Goal: Task Accomplishment & Management: Manage account settings

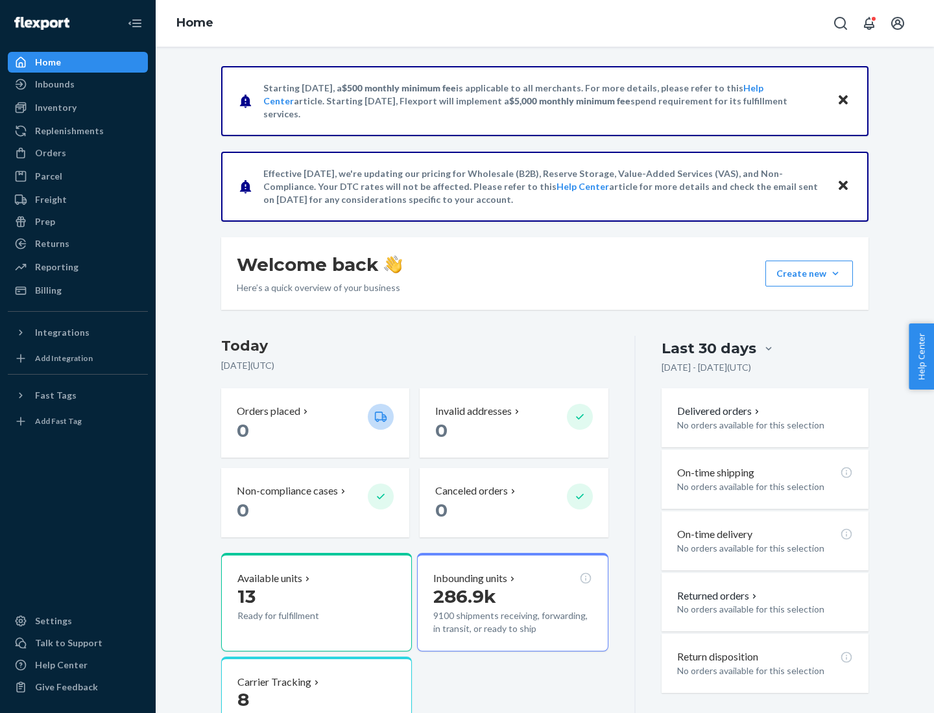
click at [835, 274] on button "Create new Create new inbound Create new order Create new product" at bounding box center [809, 274] width 88 height 26
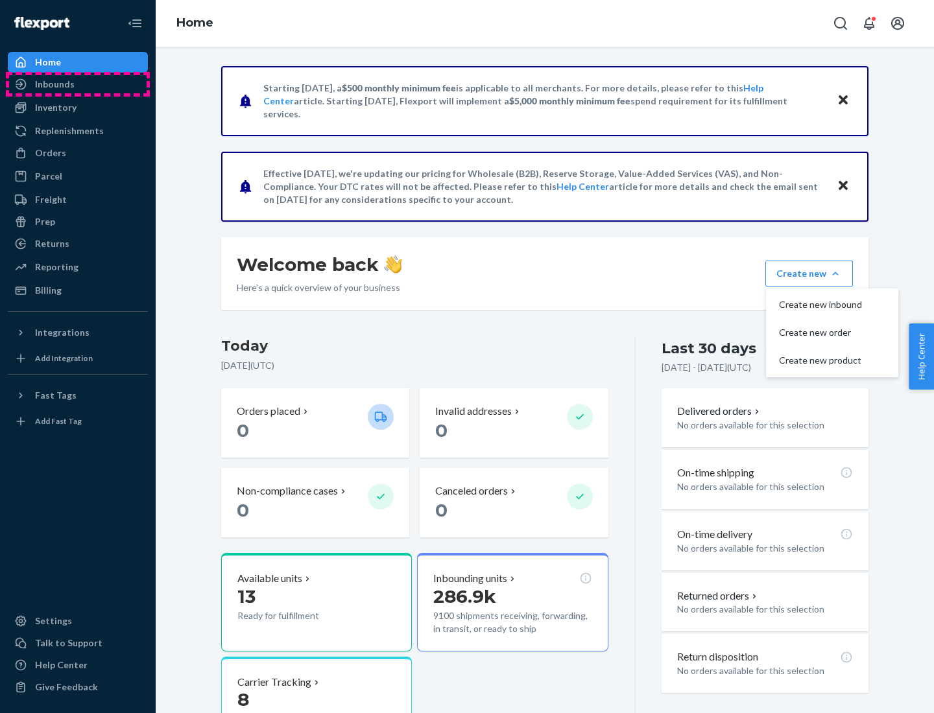
click at [78, 84] on div "Inbounds" at bounding box center [77, 84] width 137 height 18
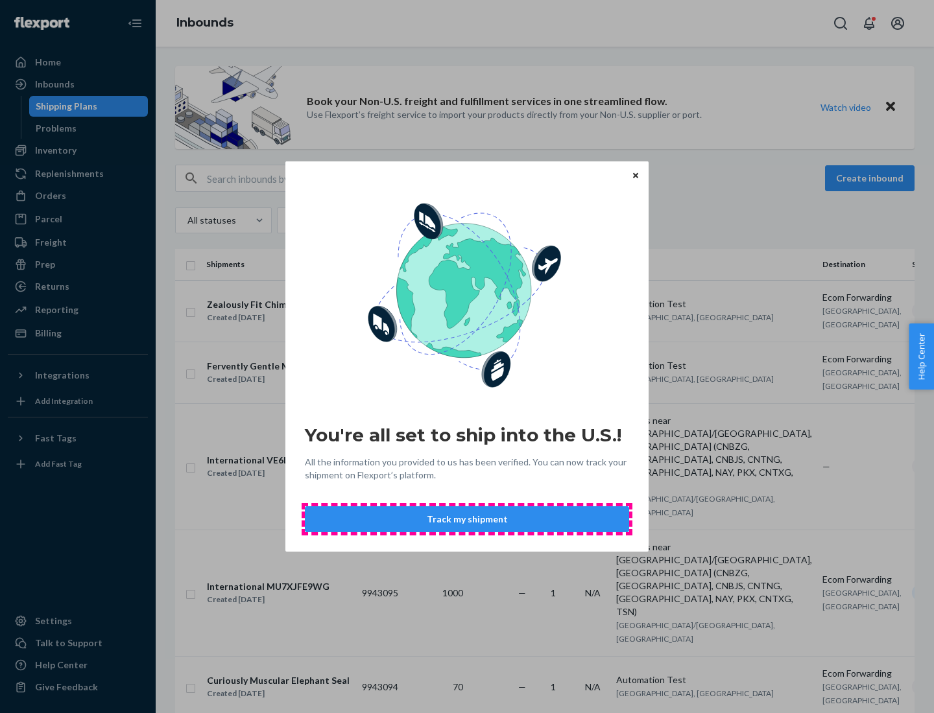
click at [467, 519] on button "Track my shipment" at bounding box center [467, 519] width 324 height 26
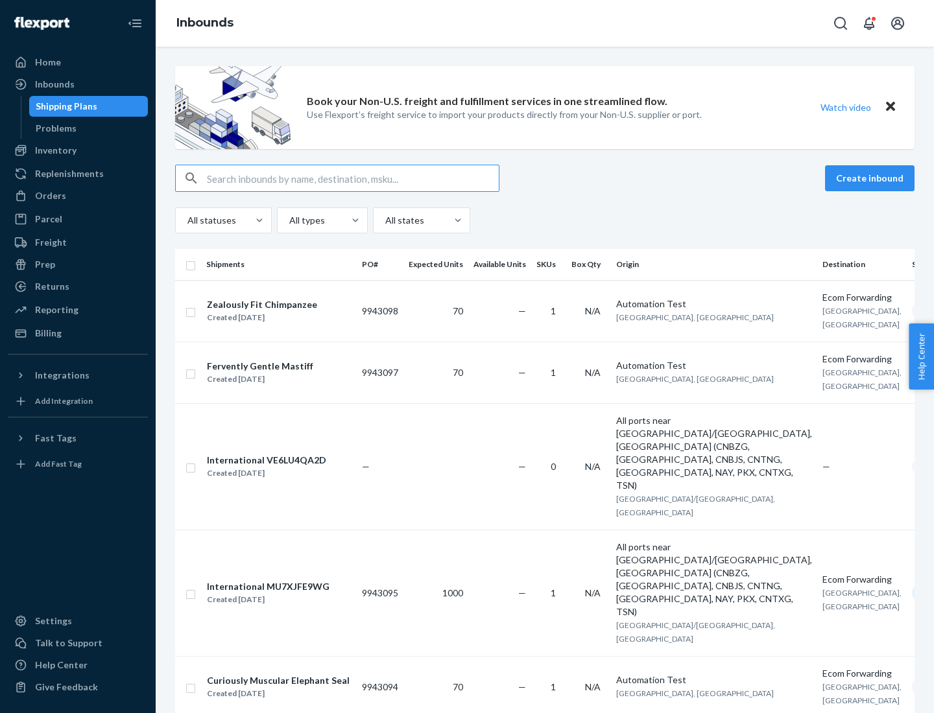
click at [871, 178] on button "Create inbound" at bounding box center [869, 178] width 89 height 26
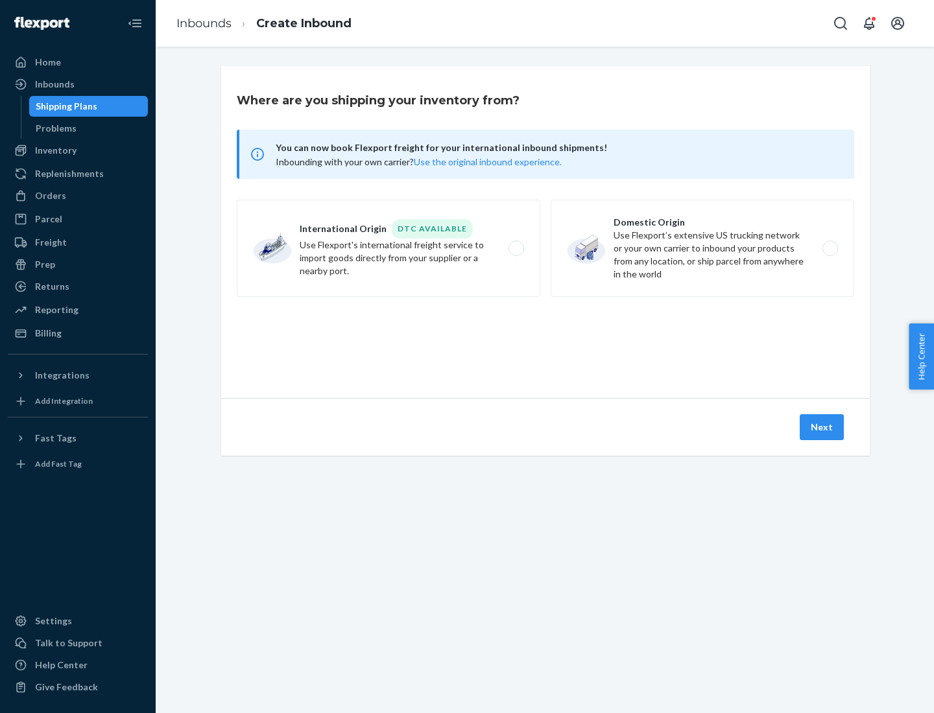
click at [388, 248] on label "International Origin DTC Available Use Flexport's international freight service…" at bounding box center [388, 248] width 303 height 97
click at [515, 248] on input "International Origin DTC Available Use Flexport's international freight service…" at bounding box center [519, 248] width 8 height 8
radio input "true"
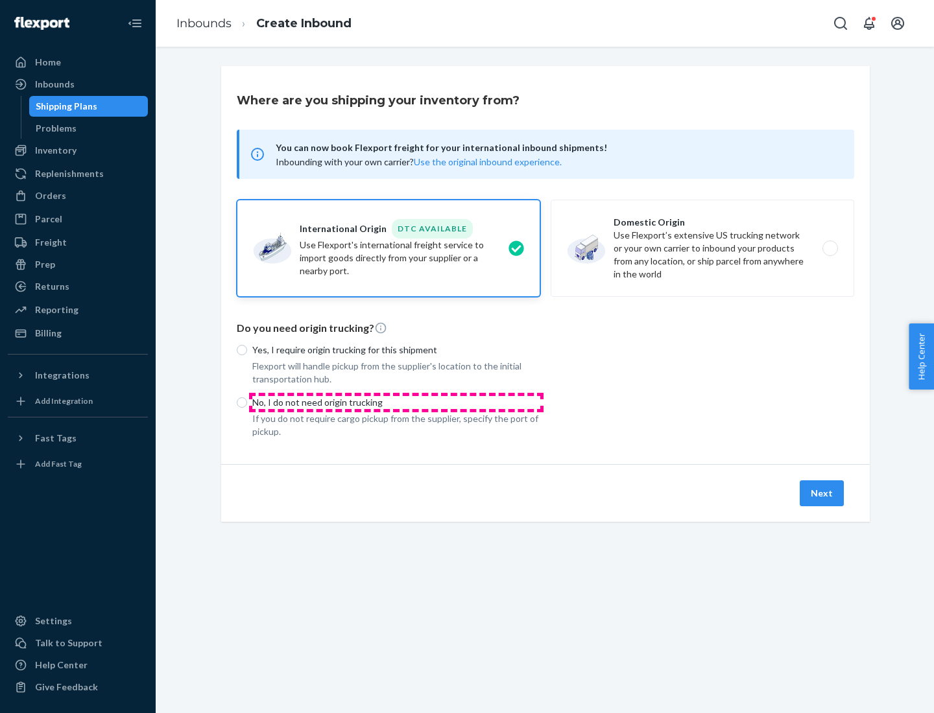
click at [396, 402] on p "No, I do not need origin trucking" at bounding box center [396, 402] width 288 height 13
click at [247, 402] on input "No, I do not need origin trucking" at bounding box center [242, 402] width 10 height 10
radio input "true"
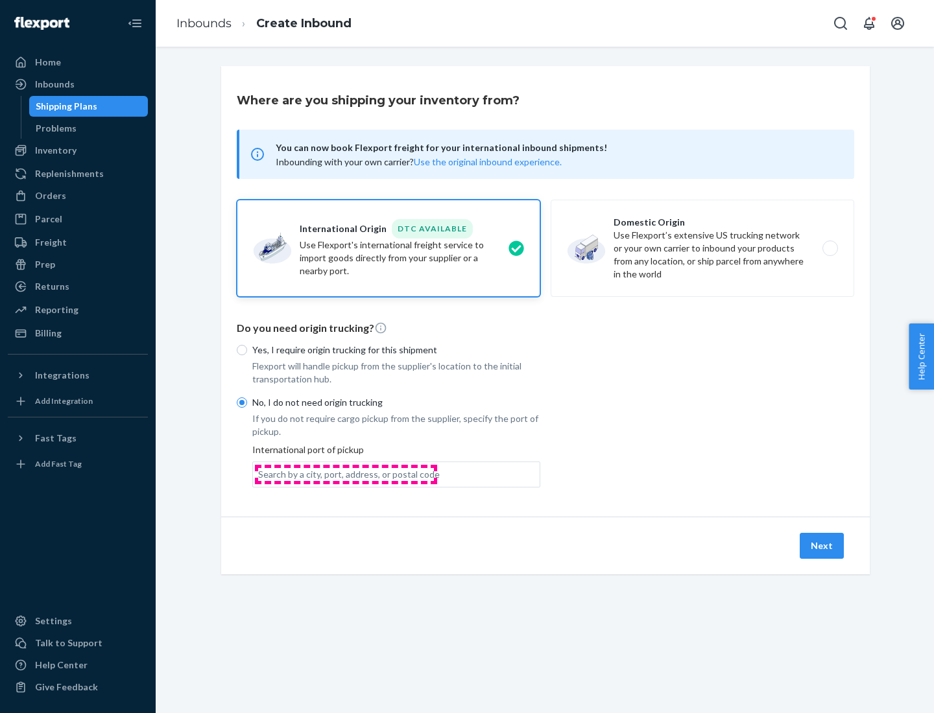
click at [346, 474] on div "Search by a city, port, address, or postal code" at bounding box center [349, 474] width 182 height 13
click at [259, 474] on input "Search by a city, port, address, or postal code" at bounding box center [258, 474] width 1 height 13
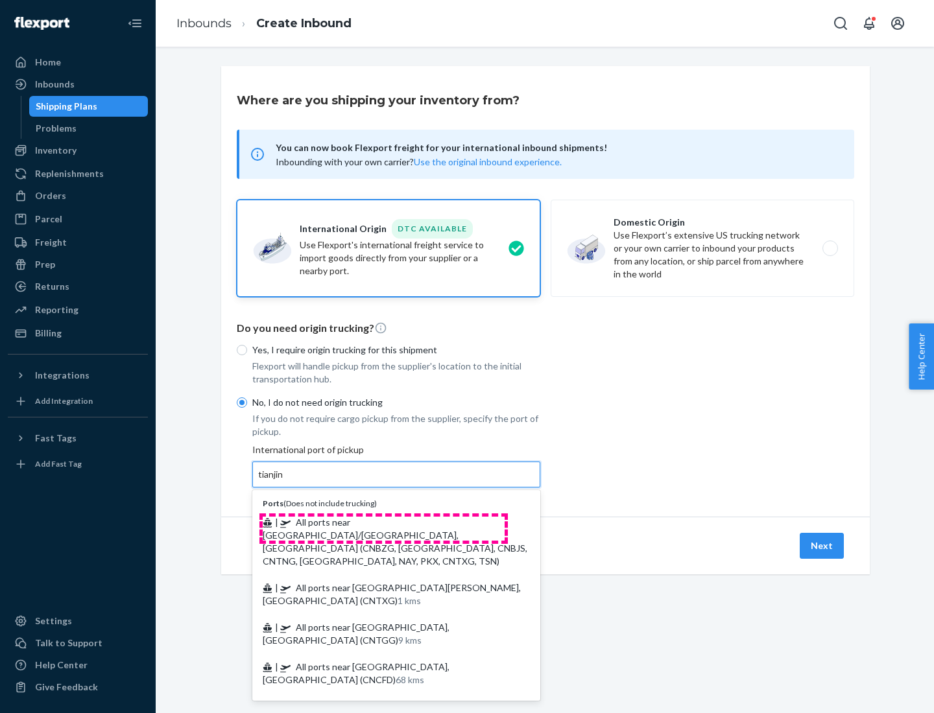
click at [383, 522] on span "| All ports near [GEOGRAPHIC_DATA]/[GEOGRAPHIC_DATA], [GEOGRAPHIC_DATA] (CNBZG,…" at bounding box center [395, 542] width 265 height 50
click at [285, 481] on input "tianjin" at bounding box center [271, 474] width 27 height 13
type input "All ports near [GEOGRAPHIC_DATA]/[GEOGRAPHIC_DATA], [GEOGRAPHIC_DATA] (CNBZG, […"
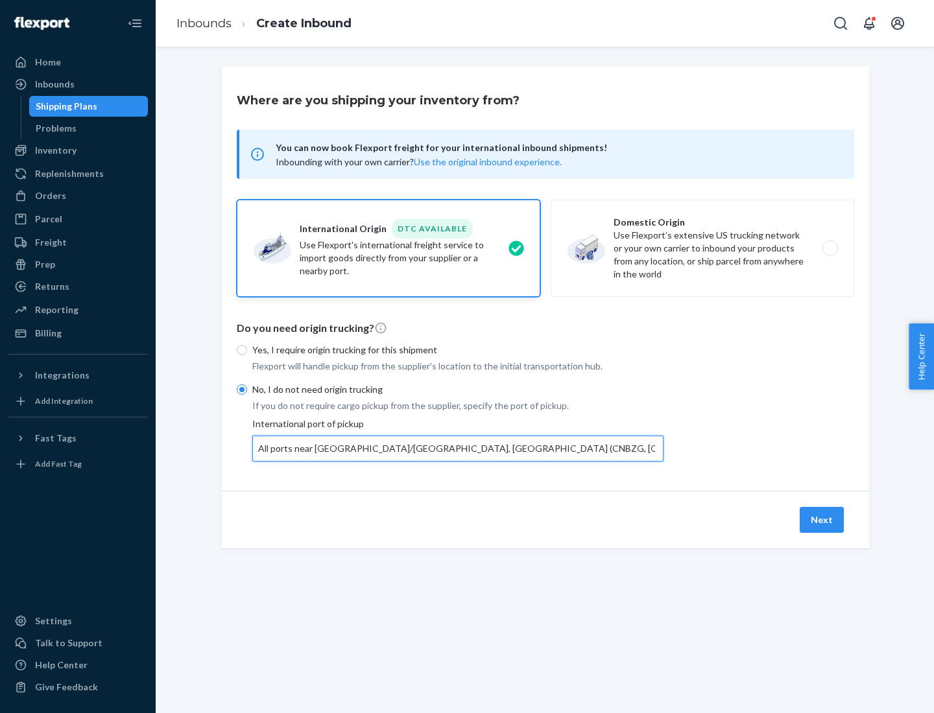
click at [822, 519] on button "Next" at bounding box center [822, 520] width 44 height 26
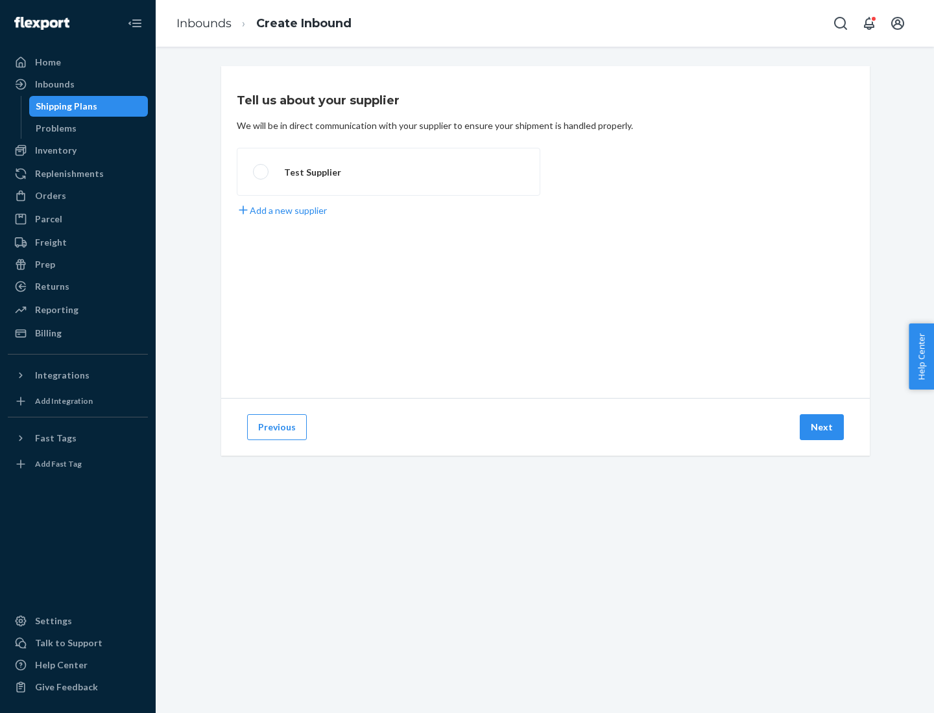
click at [388, 172] on label "Test Supplier" at bounding box center [388, 172] width 303 height 48
click at [261, 172] on input "Test Supplier" at bounding box center [257, 172] width 8 height 8
radio input "true"
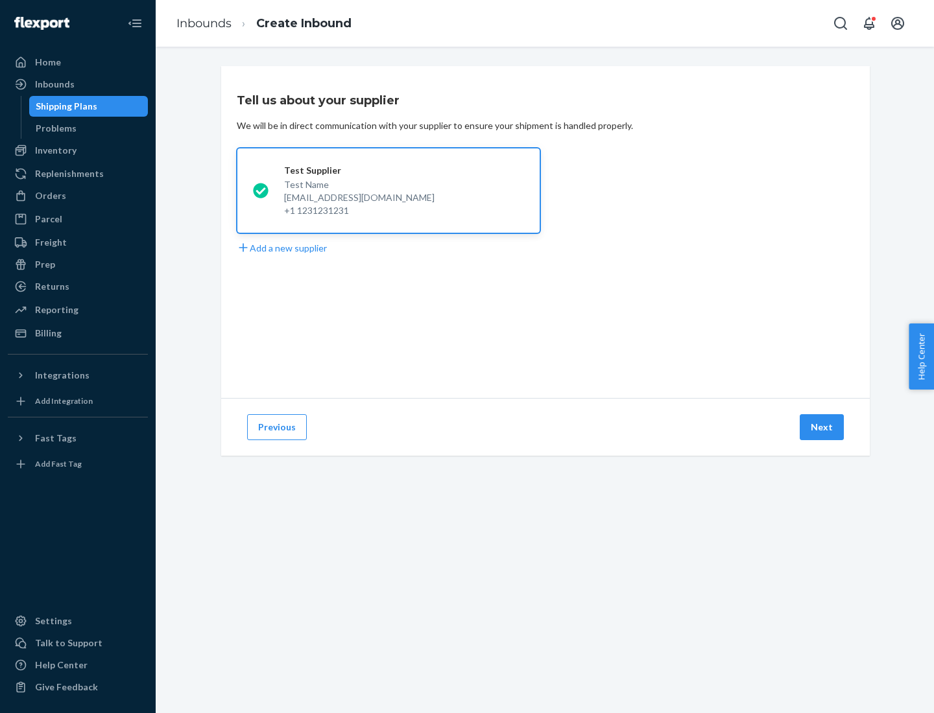
click at [822, 427] on button "Next" at bounding box center [822, 427] width 44 height 26
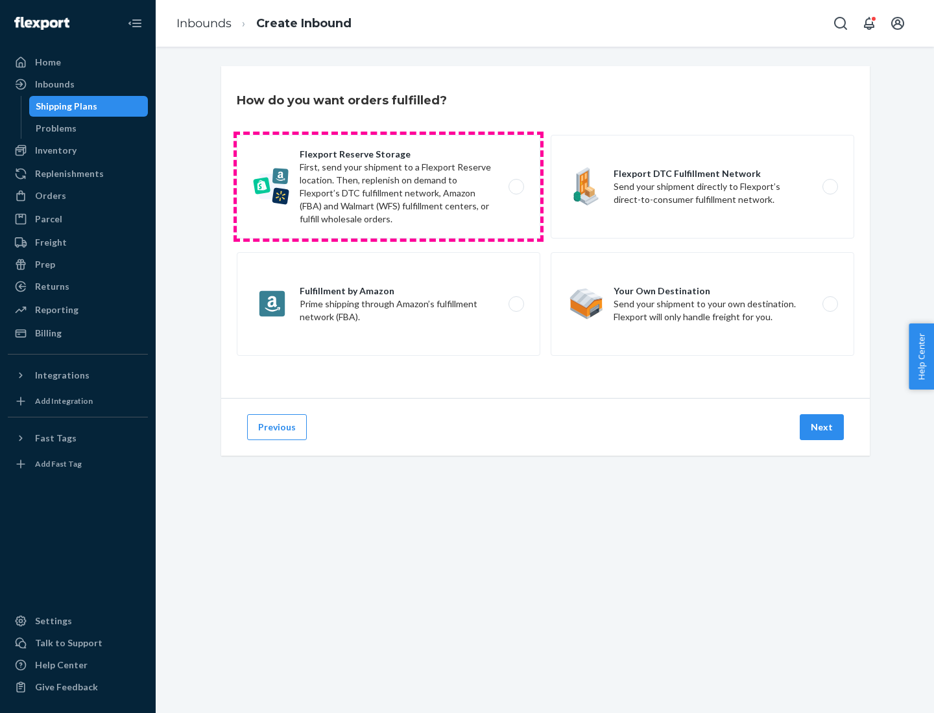
click at [388, 187] on label "Flexport Reserve Storage First, send your shipment to a Flexport Reserve locati…" at bounding box center [388, 187] width 303 height 104
click at [515, 187] on input "Flexport Reserve Storage First, send your shipment to a Flexport Reserve locati…" at bounding box center [519, 187] width 8 height 8
radio input "true"
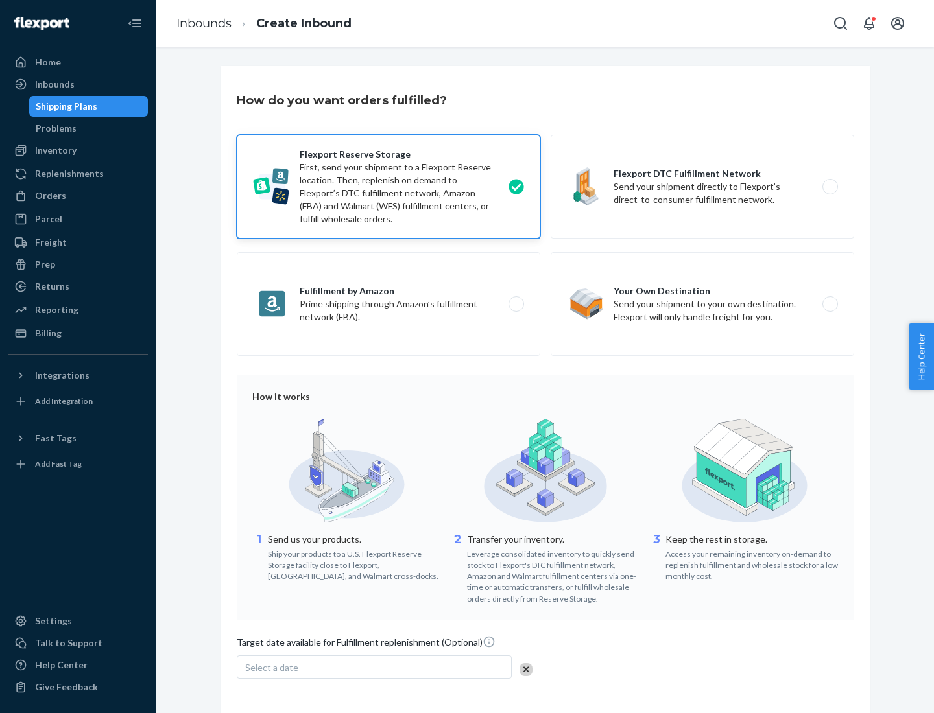
scroll to position [106, 0]
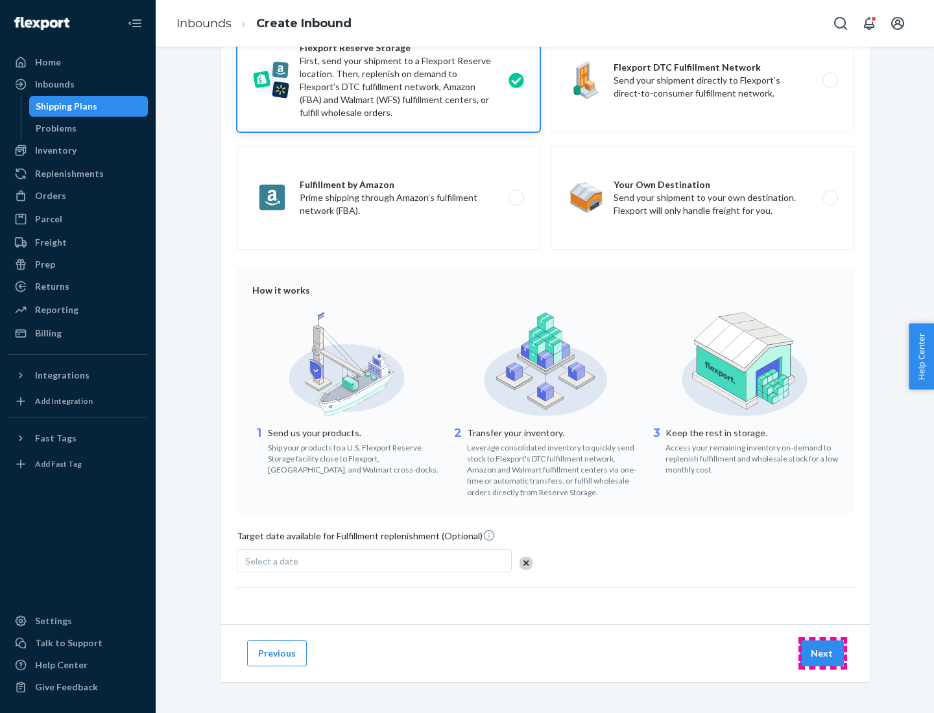
click at [822, 653] on button "Next" at bounding box center [822, 654] width 44 height 26
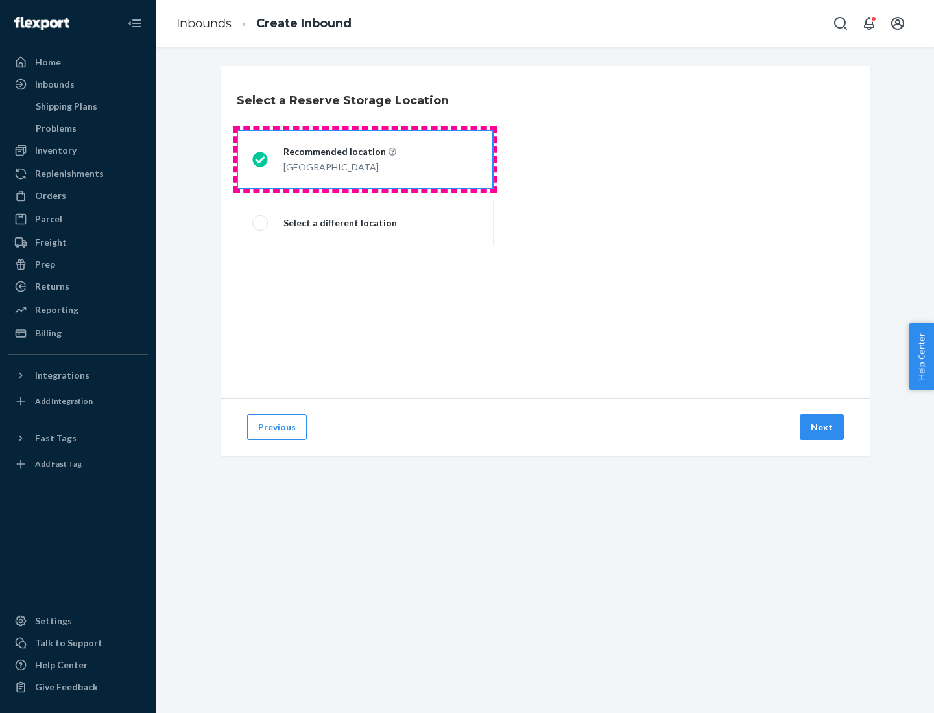
click at [365, 160] on div "[GEOGRAPHIC_DATA]" at bounding box center [339, 166] width 113 height 16
click at [261, 160] on input "Recommended location [GEOGRAPHIC_DATA]" at bounding box center [256, 160] width 8 height 8
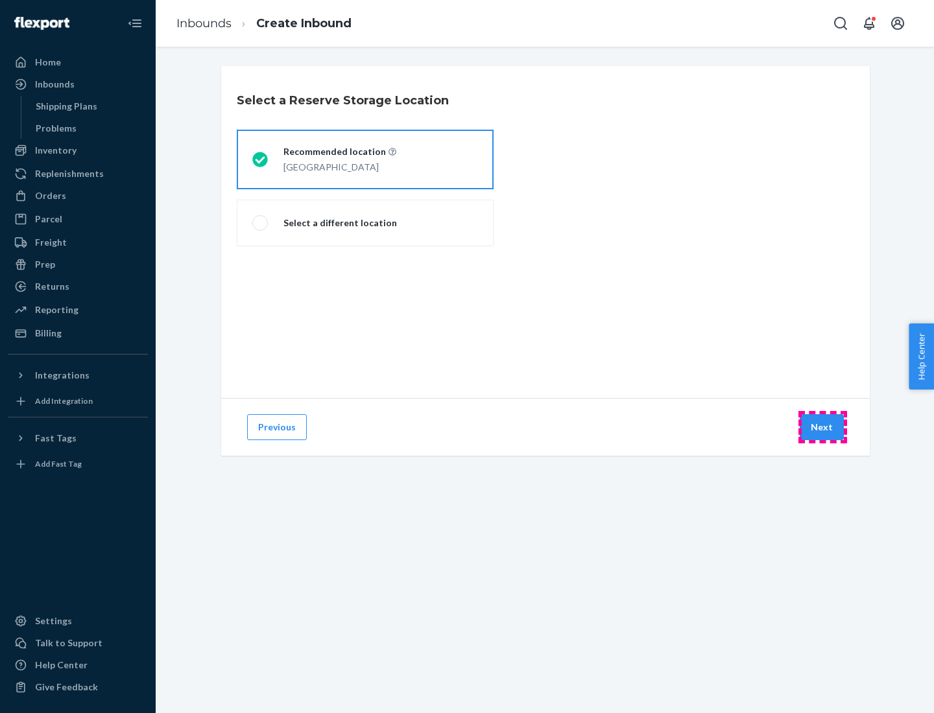
click at [822, 427] on button "Next" at bounding box center [822, 427] width 44 height 26
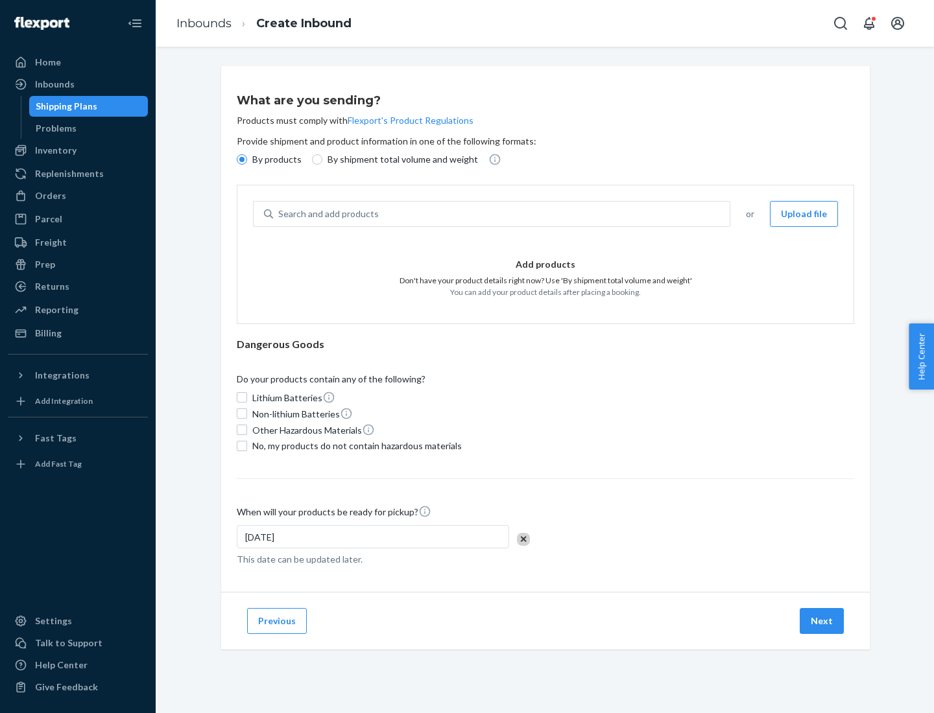
click at [502, 214] on div "Search and add products" at bounding box center [501, 213] width 456 height 23
click at [279, 214] on input "Search and add products" at bounding box center [278, 213] width 1 height 13
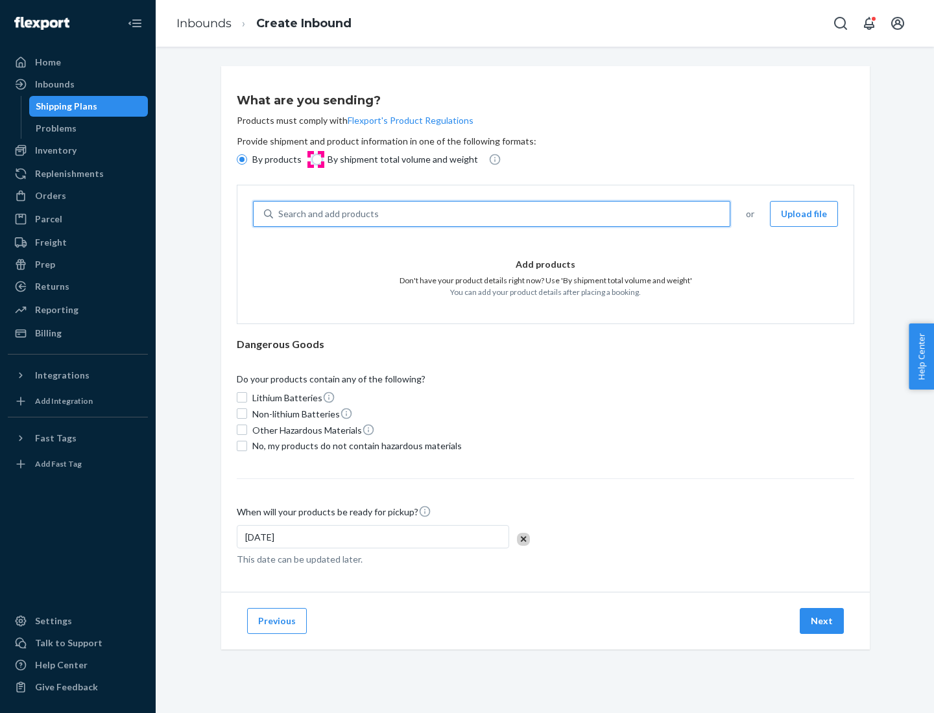
click at [315, 160] on input "By shipment total volume and weight" at bounding box center [317, 159] width 10 height 10
radio input "true"
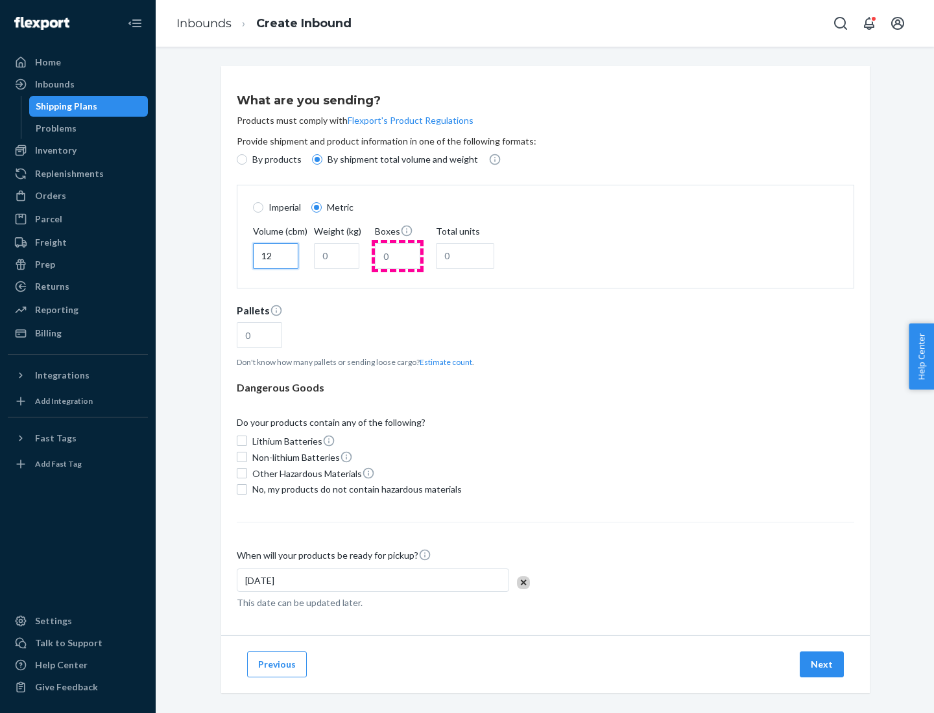
type input "12"
type input "22"
type input "222"
type input "121"
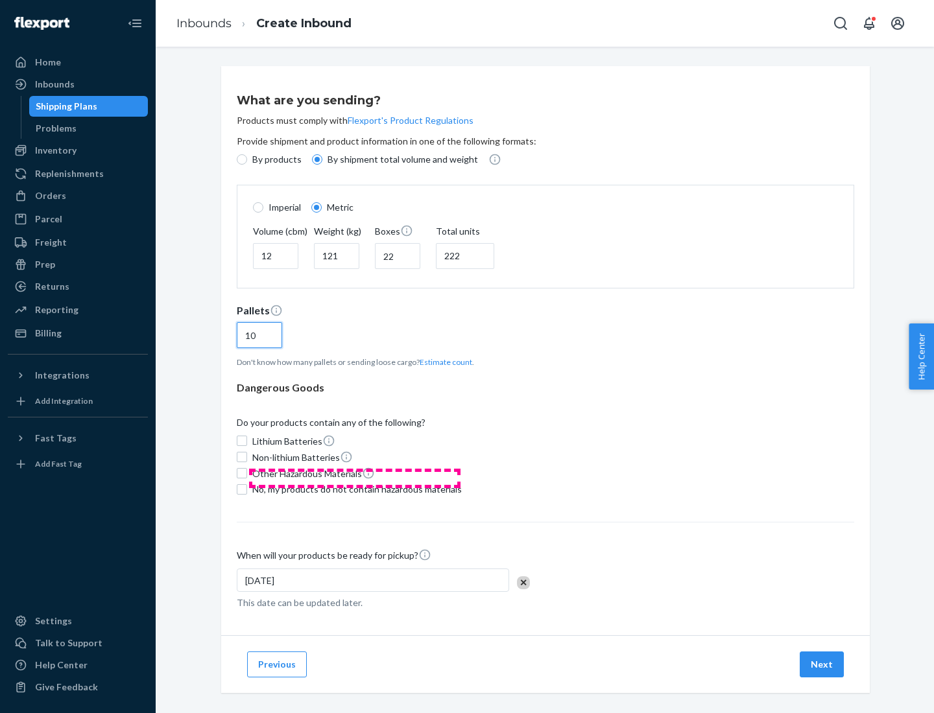
scroll to position [11, 0]
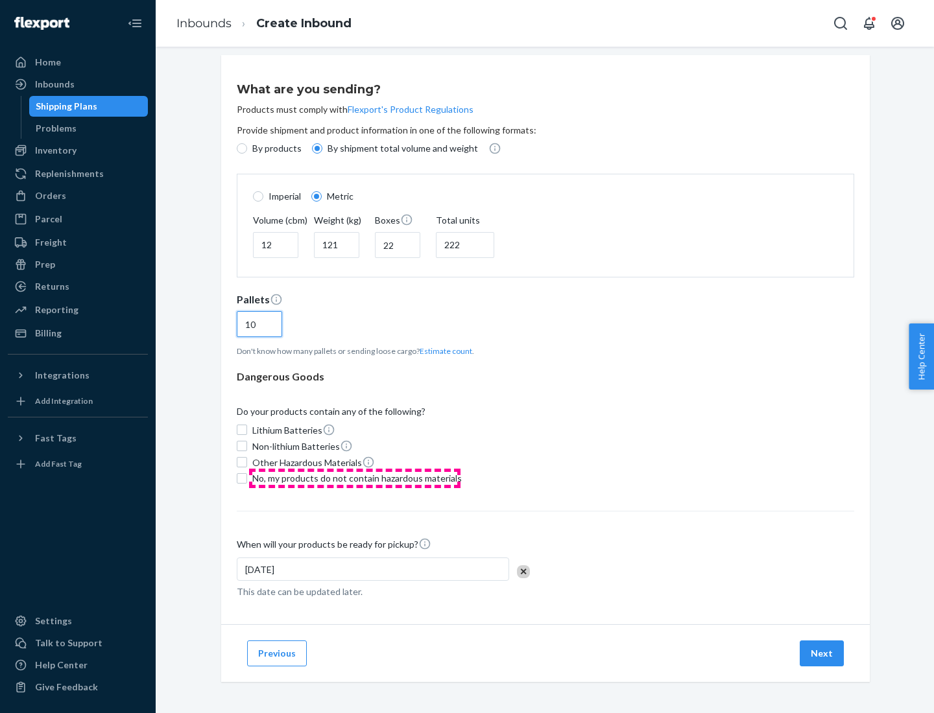
type input "10"
click at [355, 478] on span "No, my products do not contain hazardous materials" at bounding box center [356, 478] width 209 height 13
click at [247, 478] on input "No, my products do not contain hazardous materials" at bounding box center [242, 478] width 10 height 10
checkbox input "true"
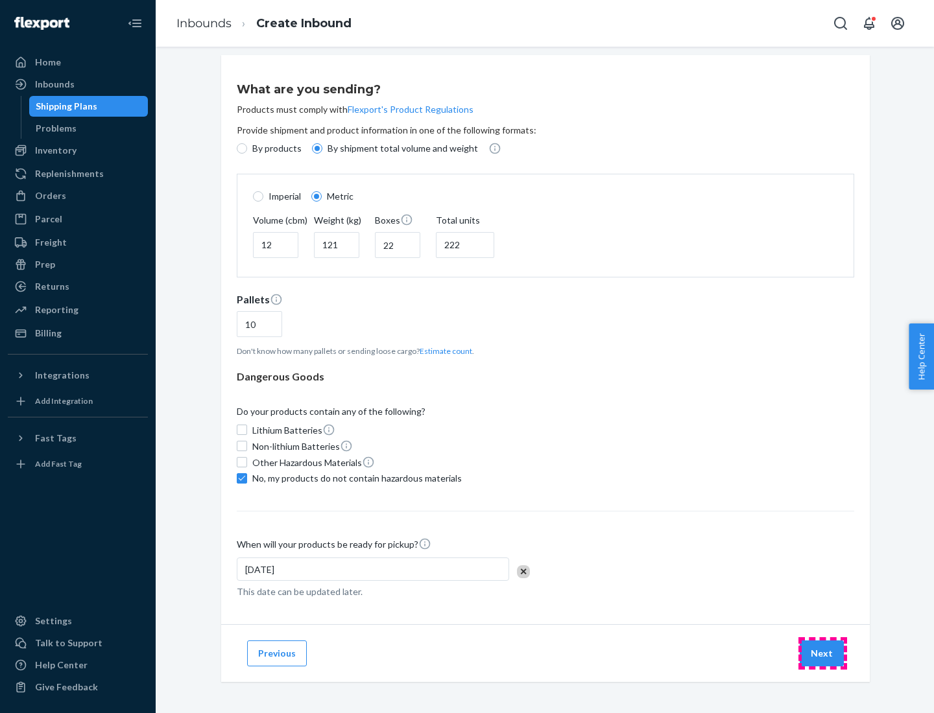
click at [822, 653] on button "Next" at bounding box center [822, 654] width 44 height 26
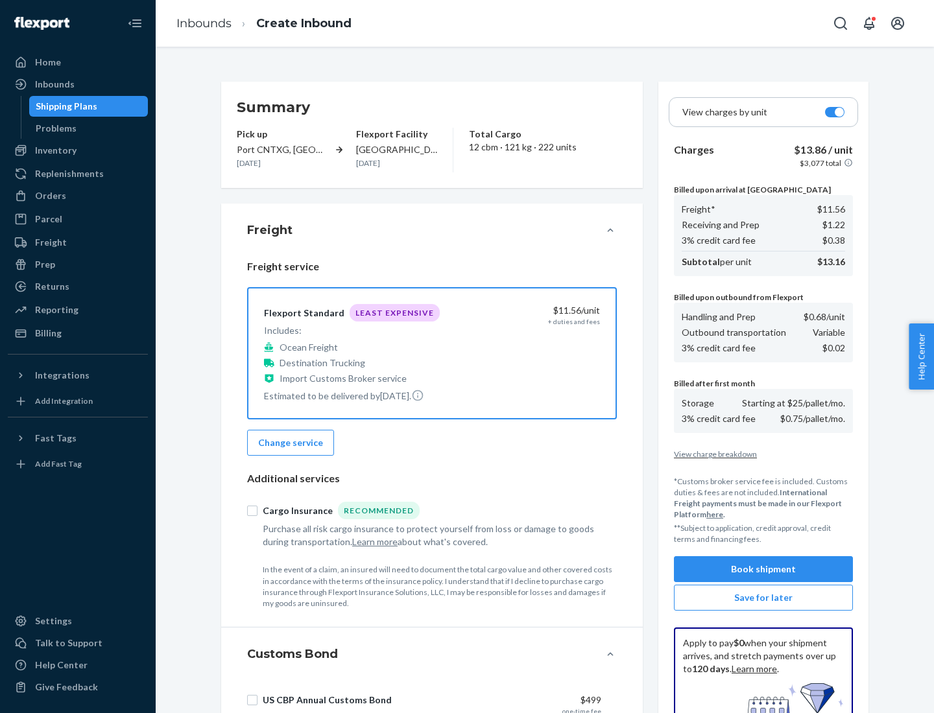
scroll to position [189, 0]
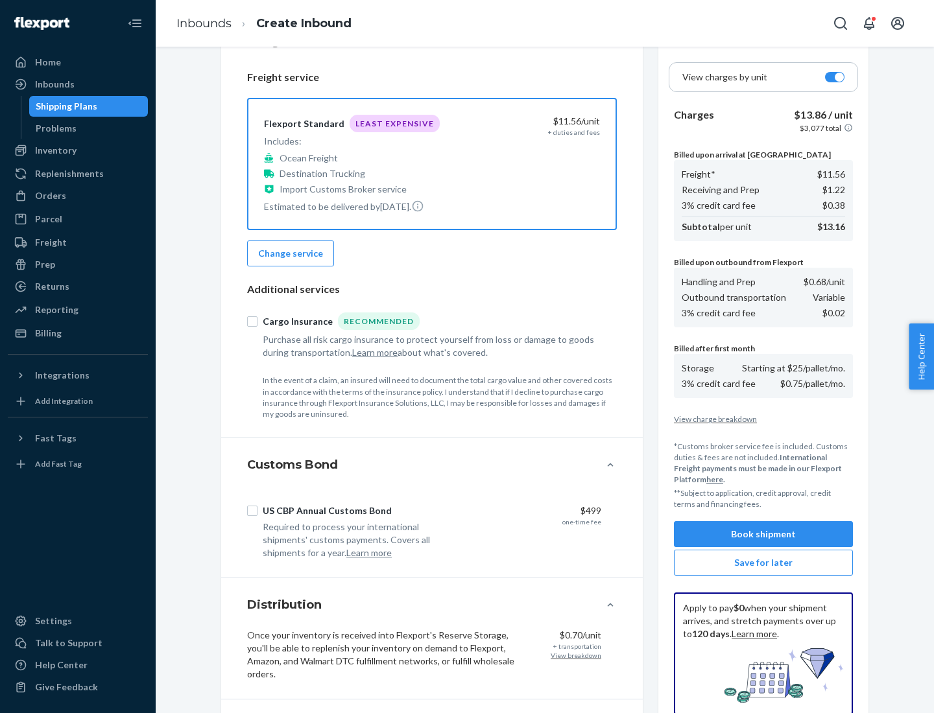
click at [763, 534] on button "Book shipment" at bounding box center [763, 534] width 179 height 26
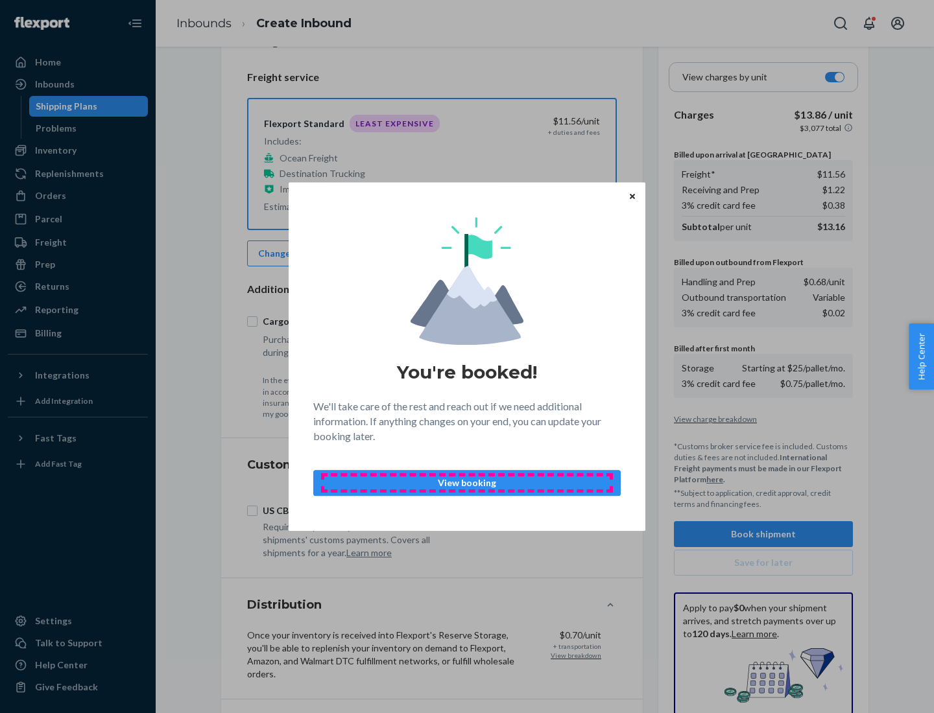
click at [467, 482] on p "View booking" at bounding box center [466, 483] width 285 height 13
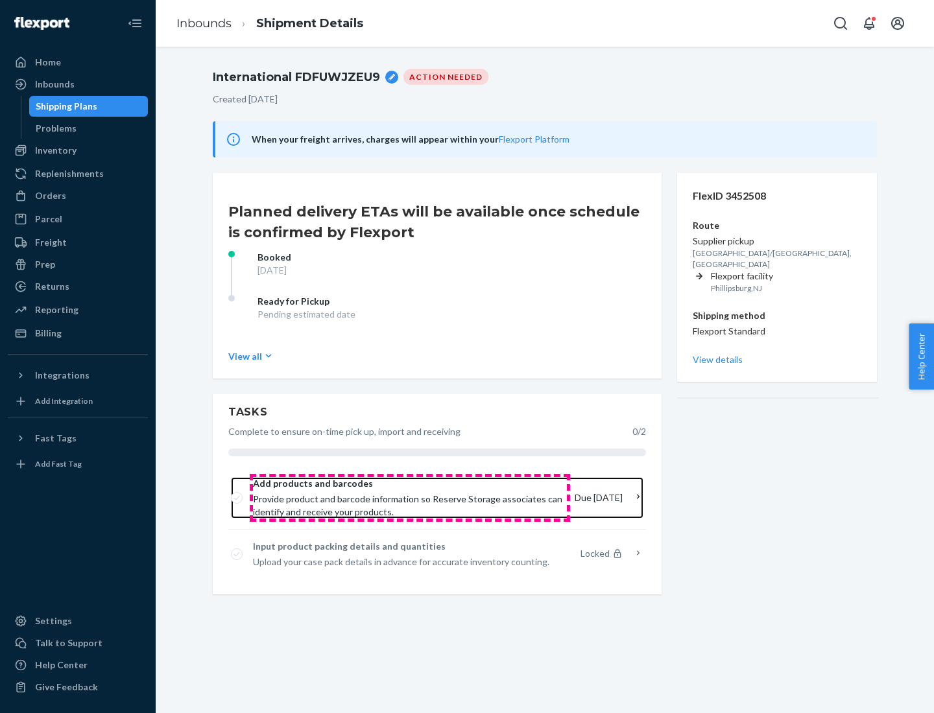
click at [410, 498] on span "Provide product and barcode information so Reserve Storage associates can ident…" at bounding box center [408, 506] width 311 height 26
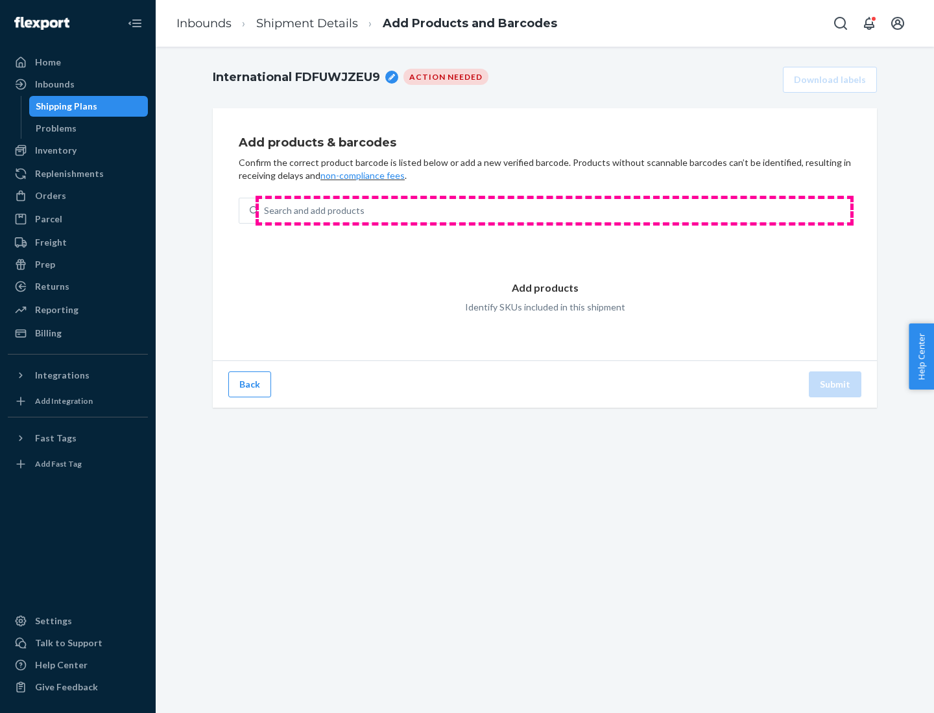
click at [554, 211] on div "Search and add products" at bounding box center [554, 210] width 591 height 23
click at [265, 211] on input "Search and add products" at bounding box center [264, 210] width 1 height 13
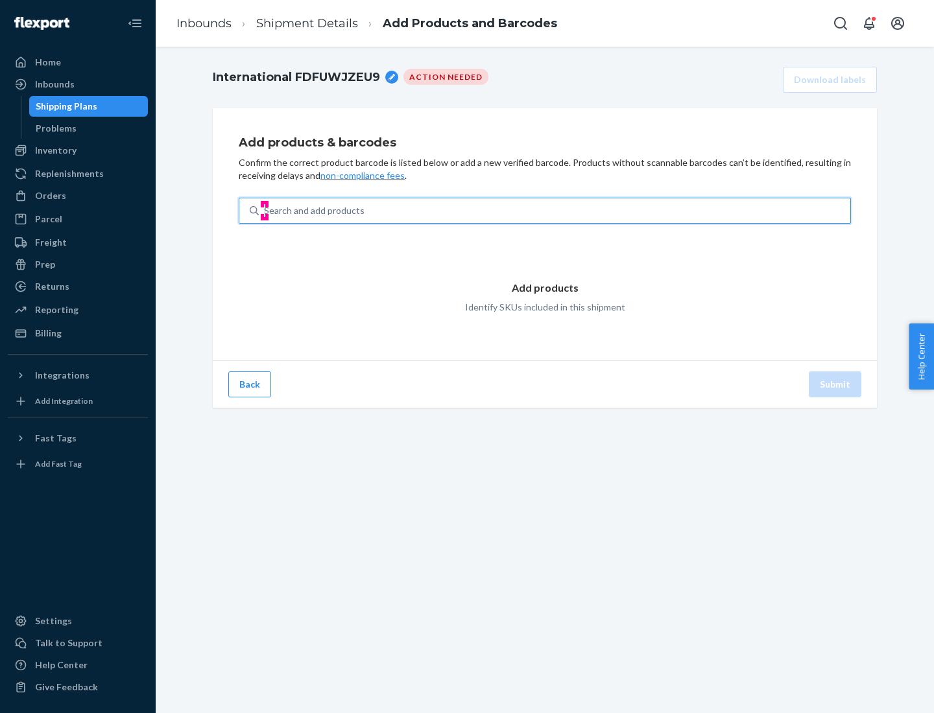
type input "test"
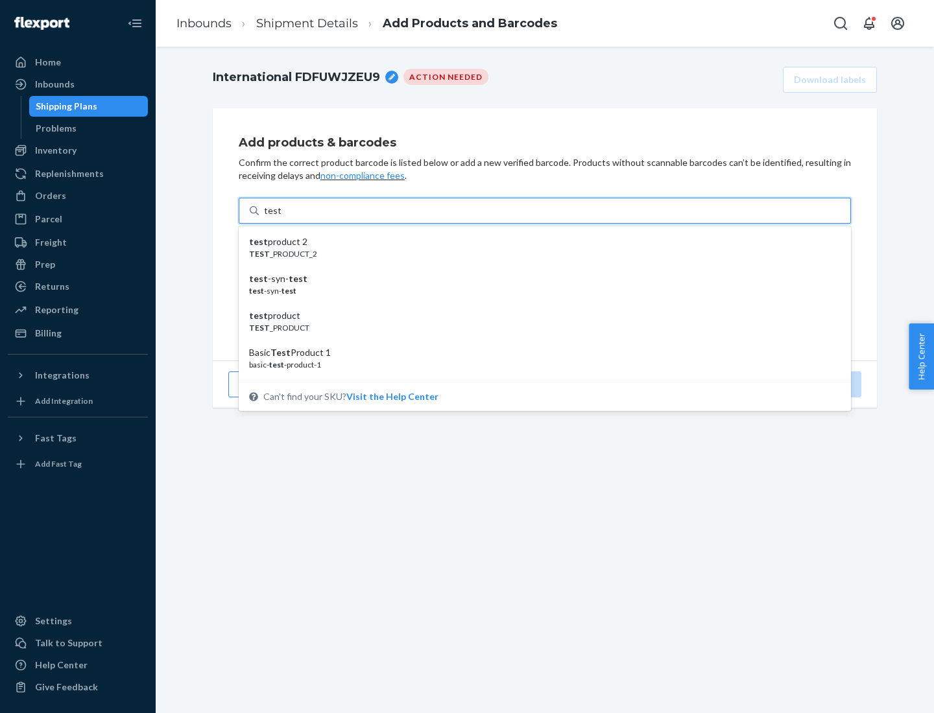
scroll to position [49, 0]
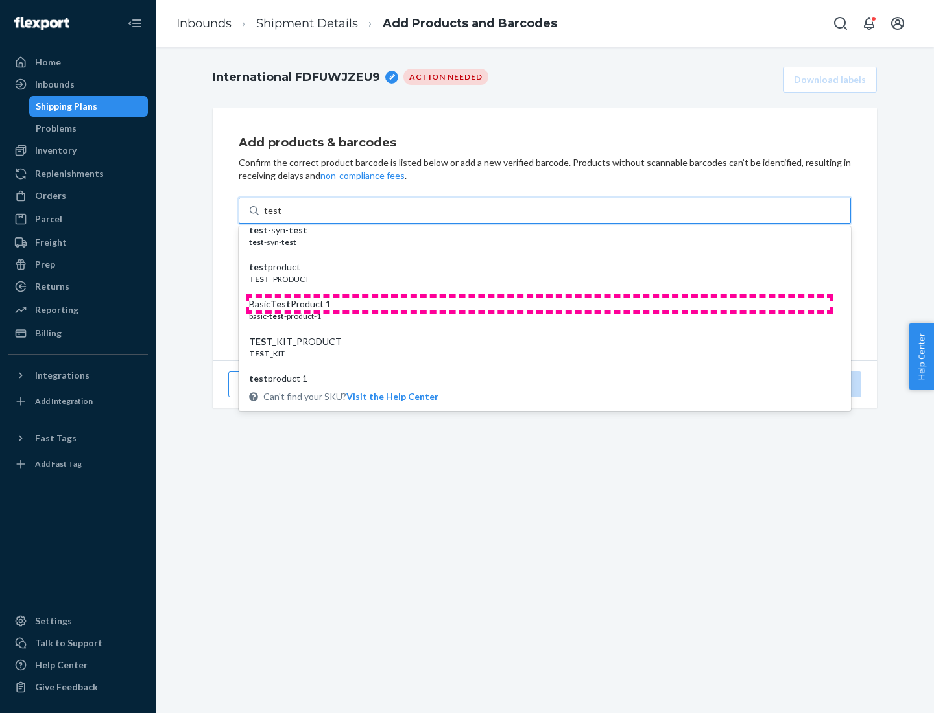
click at [539, 304] on div "Basic Test Product 1" at bounding box center [539, 304] width 581 height 13
click at [281, 217] on input "test" at bounding box center [272, 210] width 17 height 13
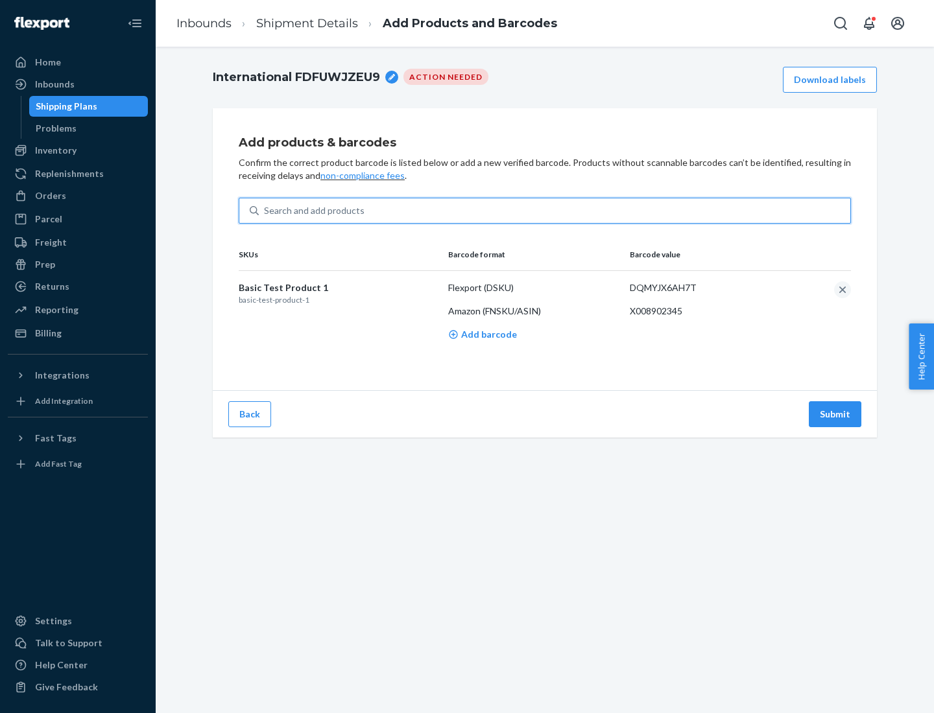
click at [835, 414] on button "Submit" at bounding box center [835, 414] width 53 height 26
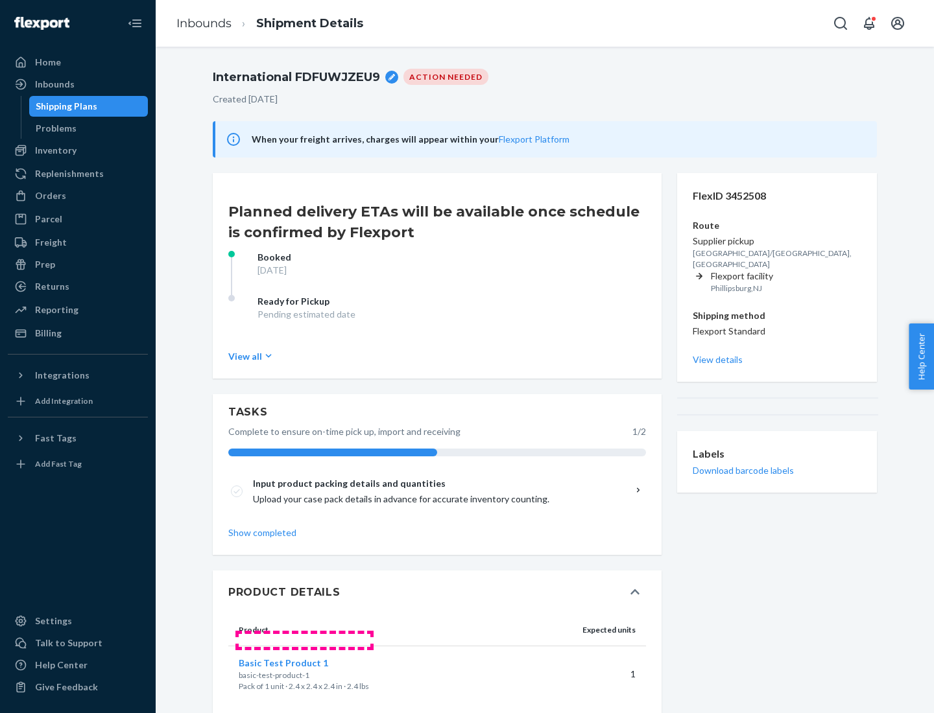
scroll to position [23, 0]
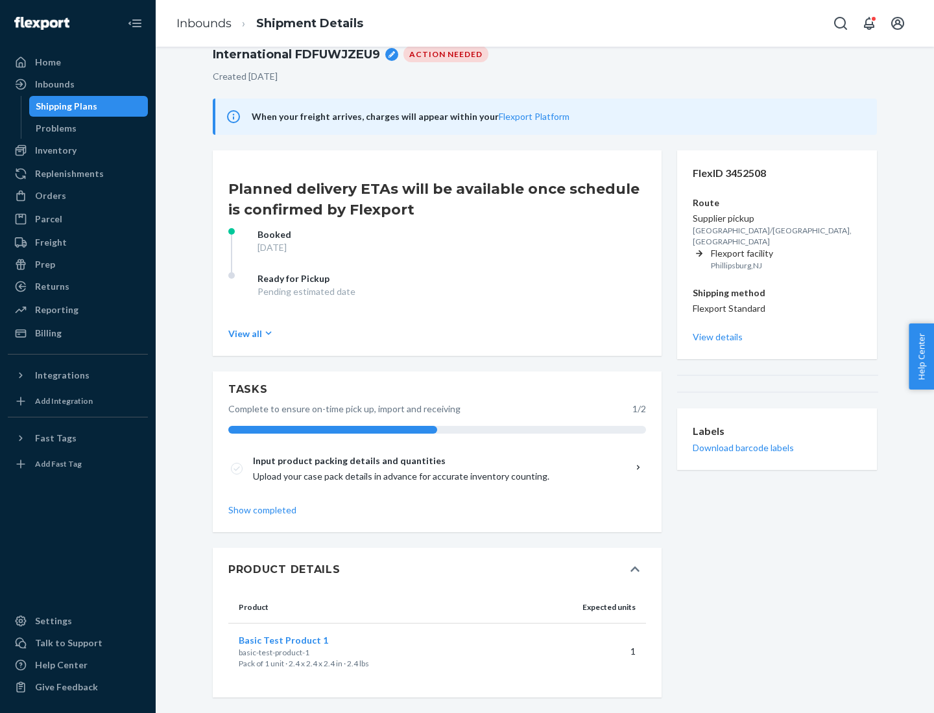
click at [304, 640] on span "Basic Test Product 1" at bounding box center [283, 640] width 89 height 11
